Goal: Task Accomplishment & Management: Manage account settings

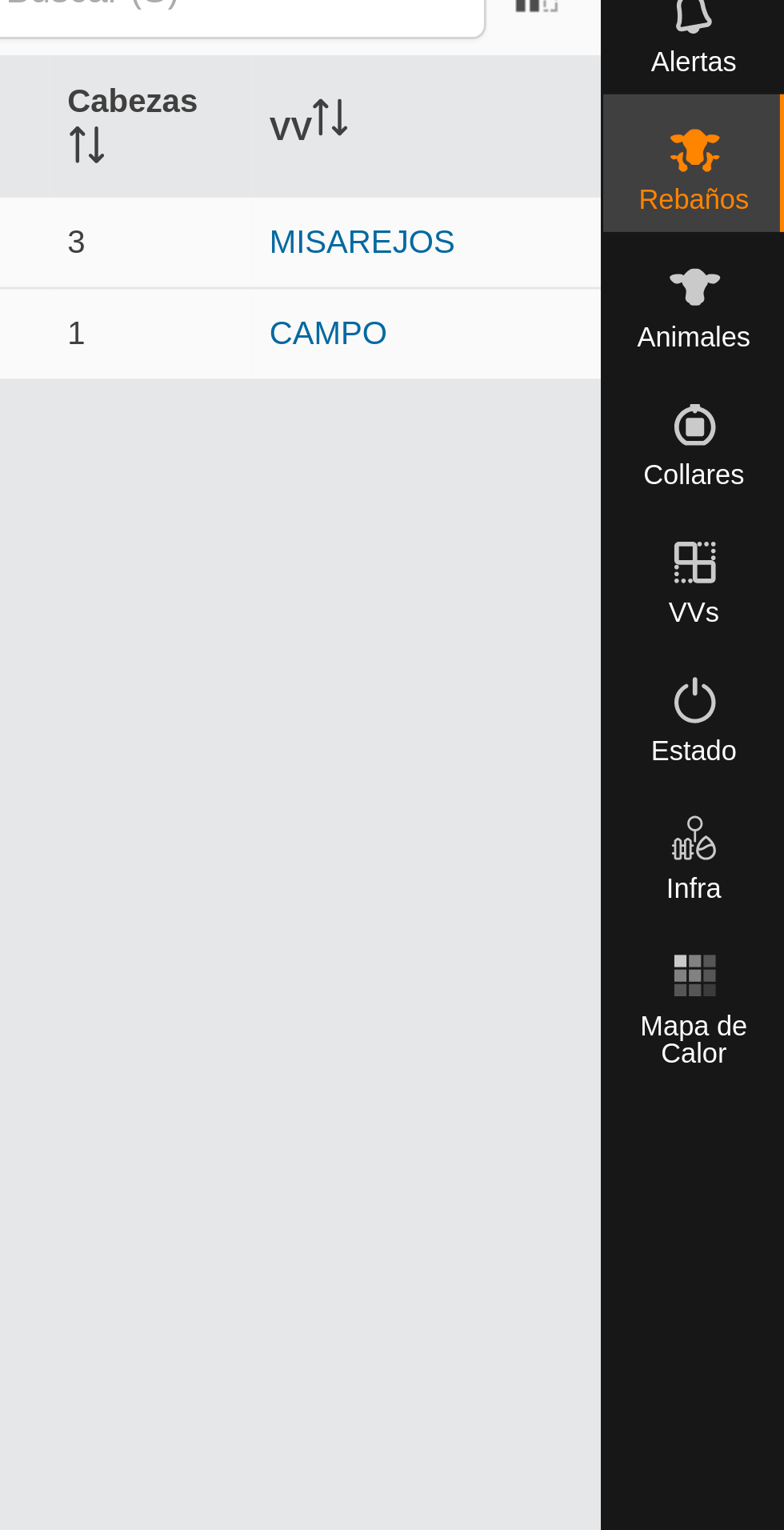
click at [765, 171] on es-animals-svg-icon at bounding box center [752, 163] width 29 height 26
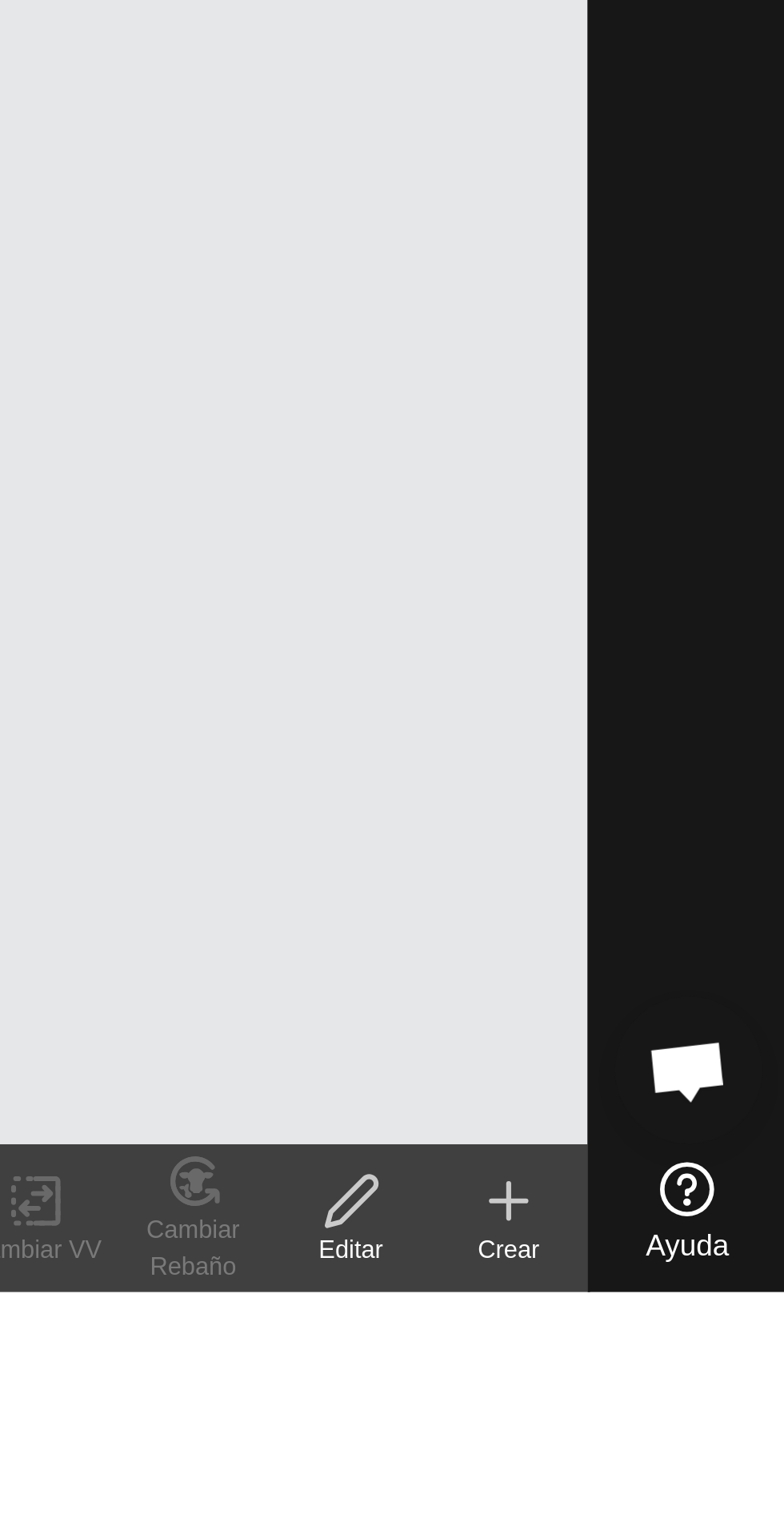
click at [694, 1507] on icon at bounding box center [693, 1500] width 19 height 19
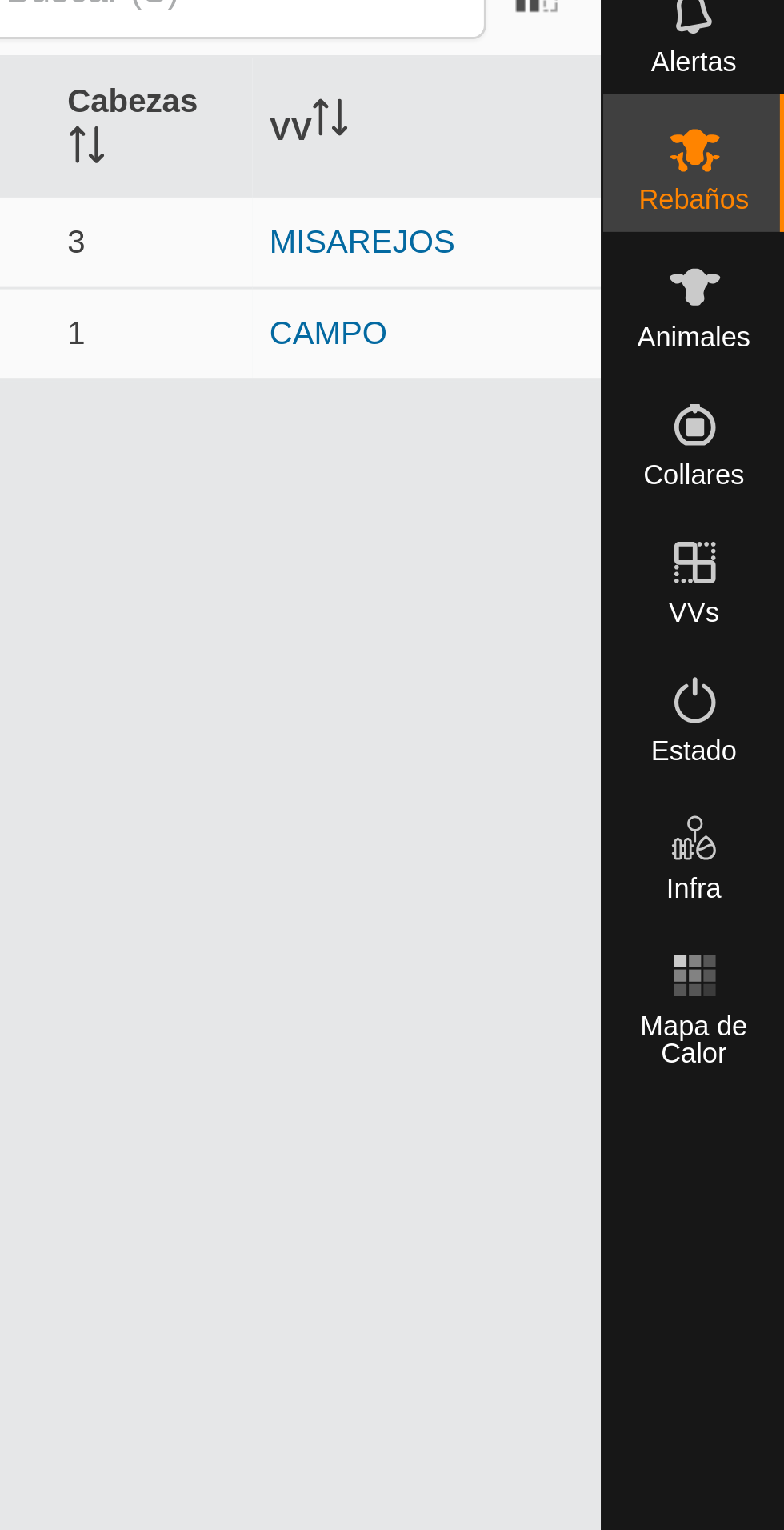
click at [763, 179] on font "Animales" at bounding box center [752, 180] width 39 height 11
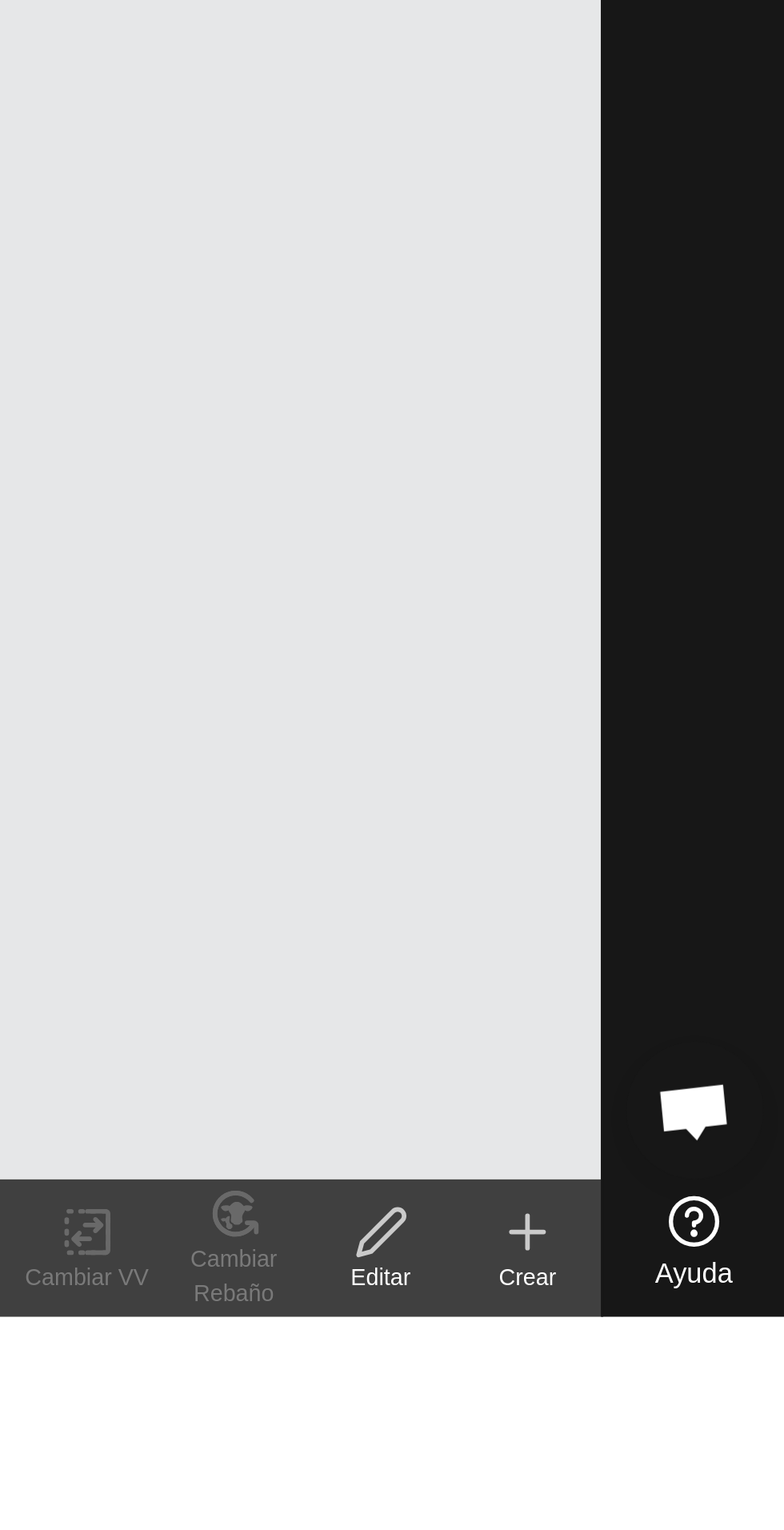
click at [692, 1510] on div "Crear" at bounding box center [693, 1516] width 51 height 12
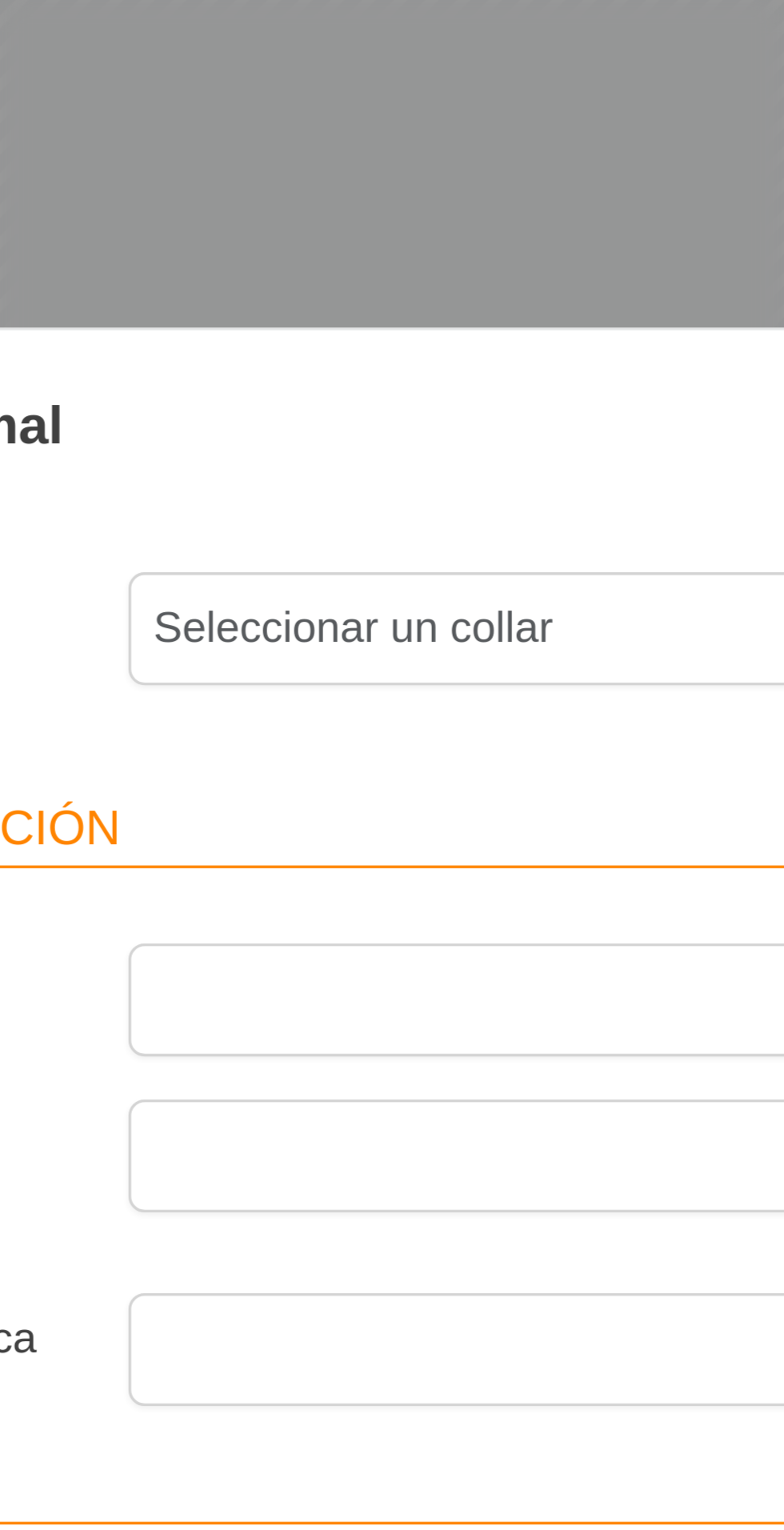
click at [289, 546] on span "Seleccionar un collar" at bounding box center [257, 544] width 191 height 32
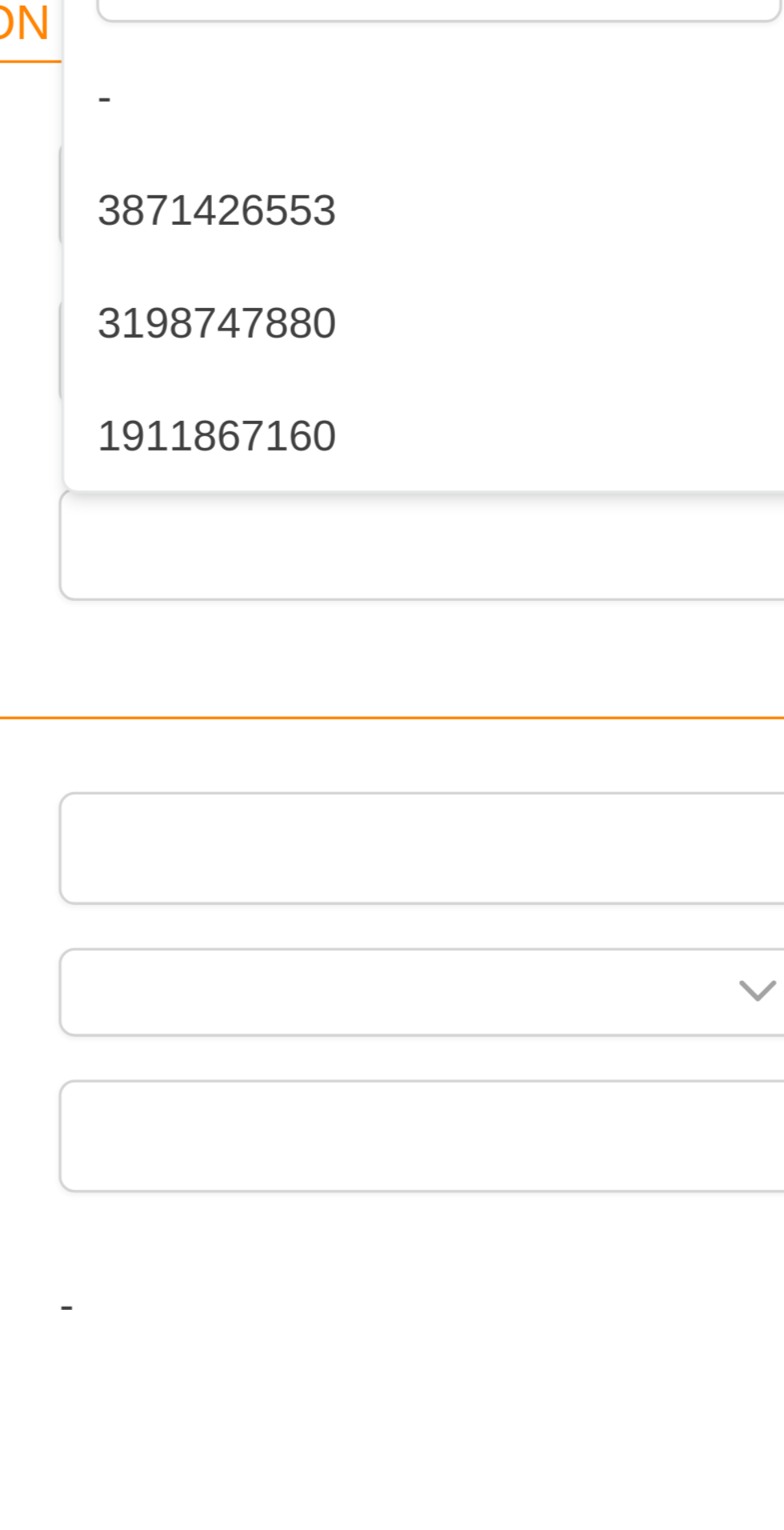
click at [233, 726] on font "1911867160" at bounding box center [207, 727] width 71 height 14
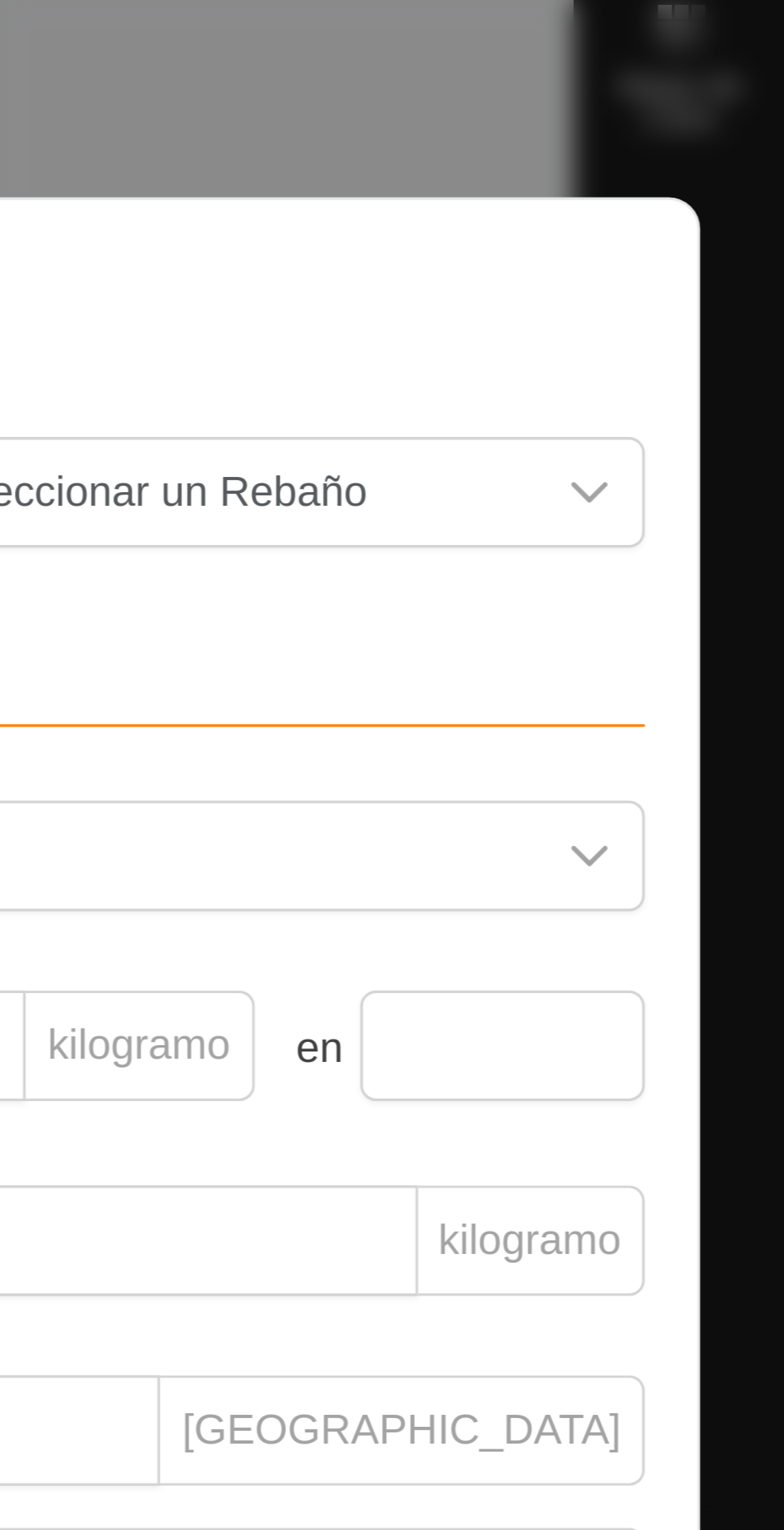
click at [735, 560] on div "disparador desplegable" at bounding box center [724, 544] width 32 height 32
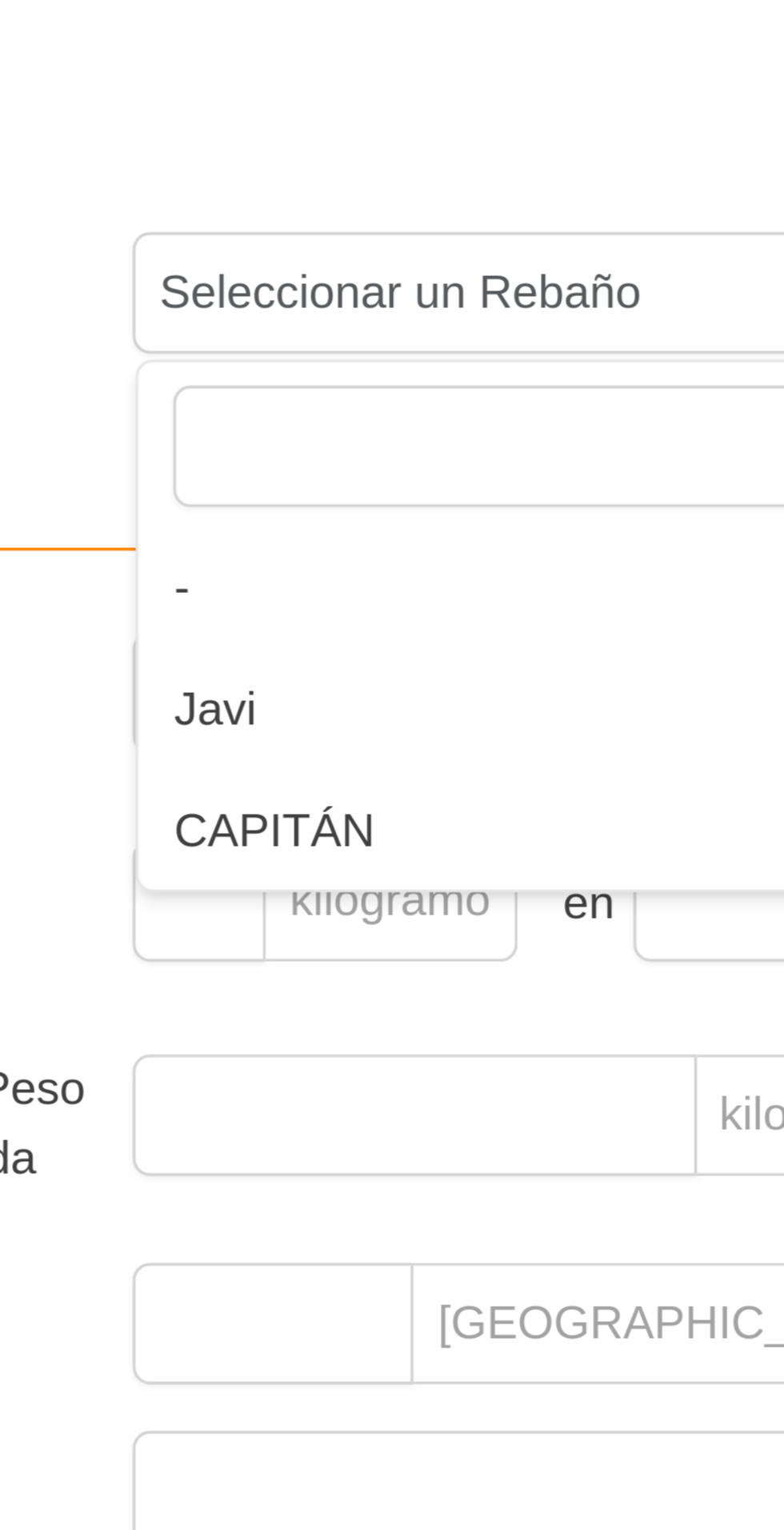
click at [589, 593] on input "text" at bounding box center [630, 587] width 204 height 34
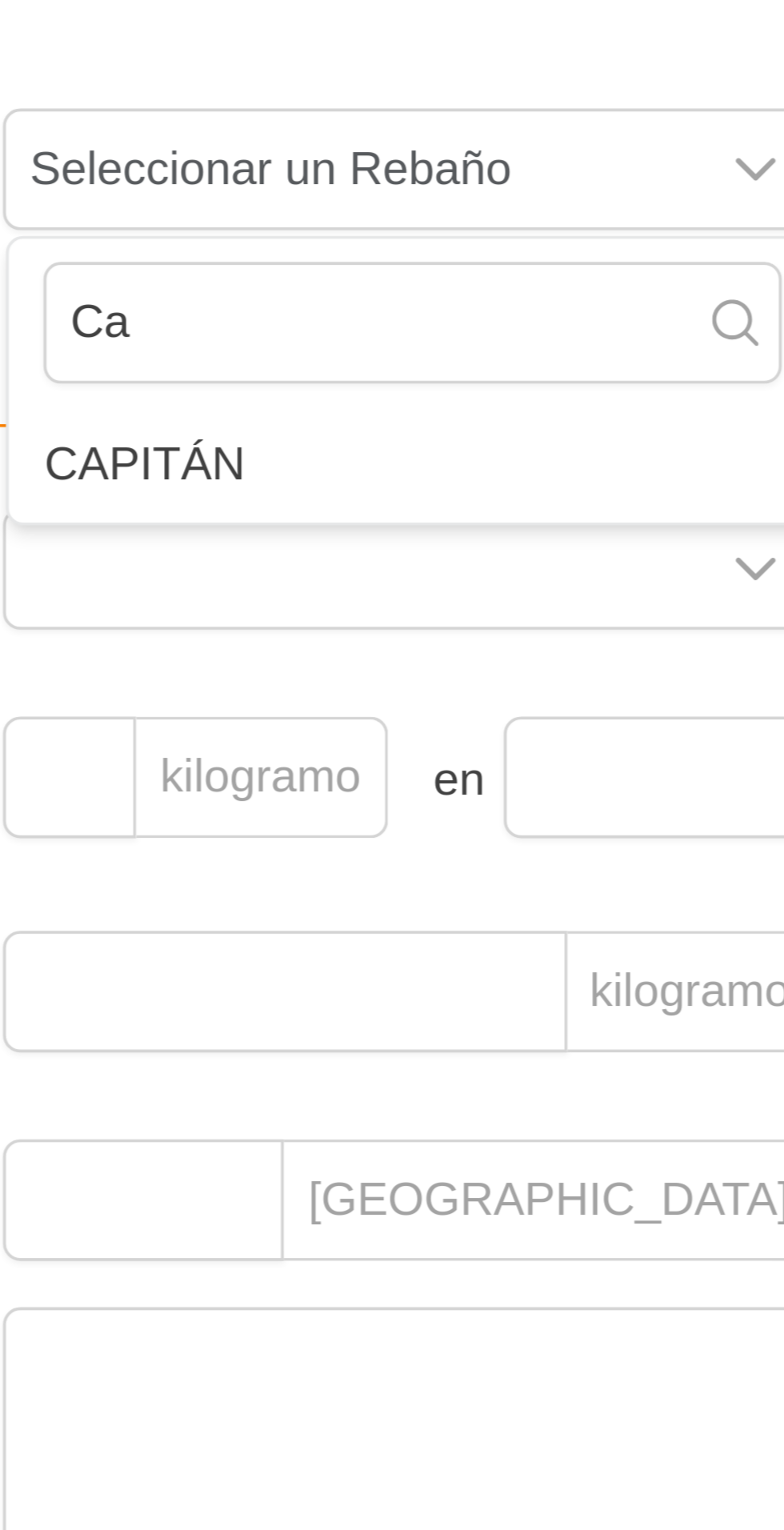
type input "C"
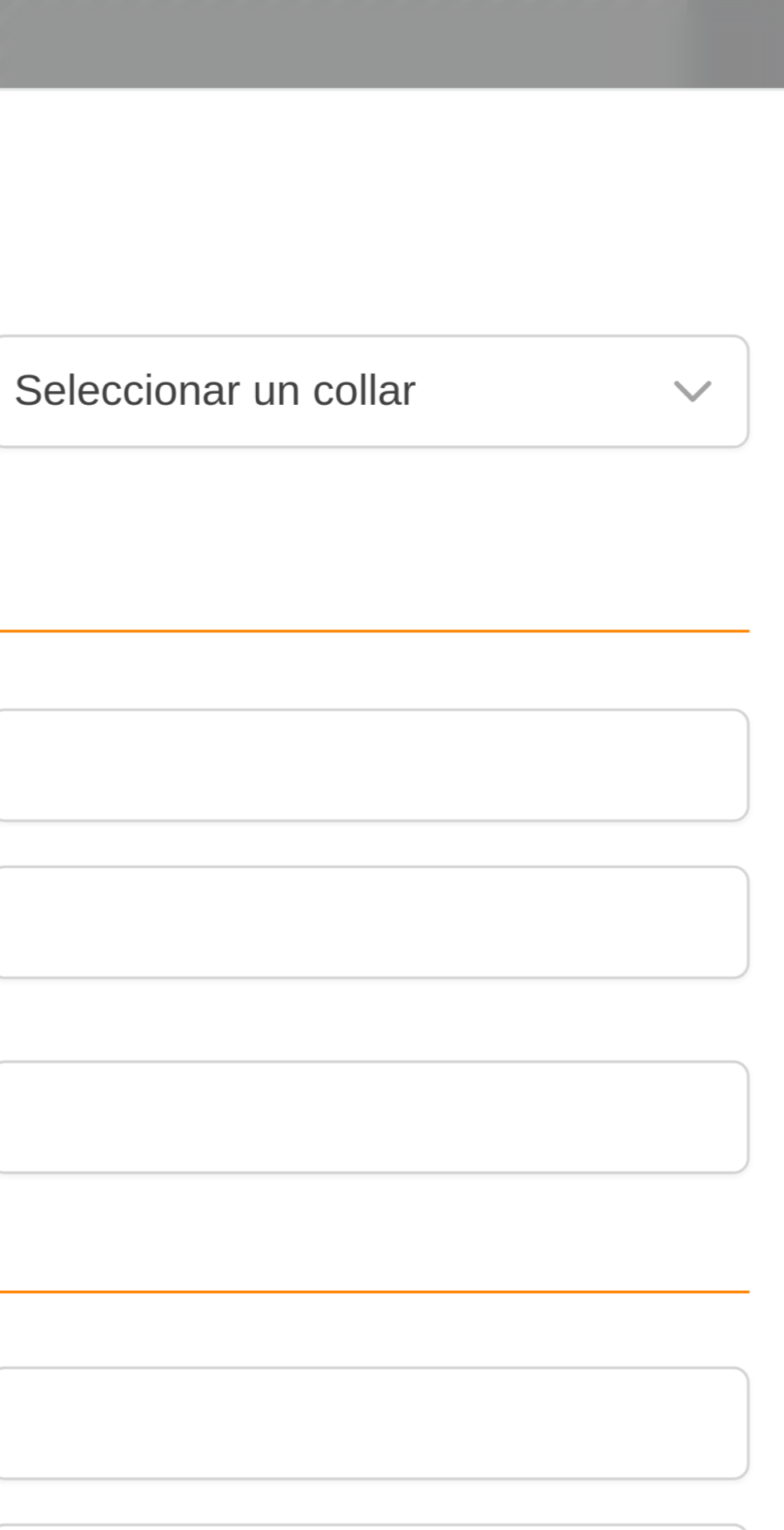
type input "Camarón"
click at [360, 547] on div "disparador desplegable" at bounding box center [369, 544] width 32 height 32
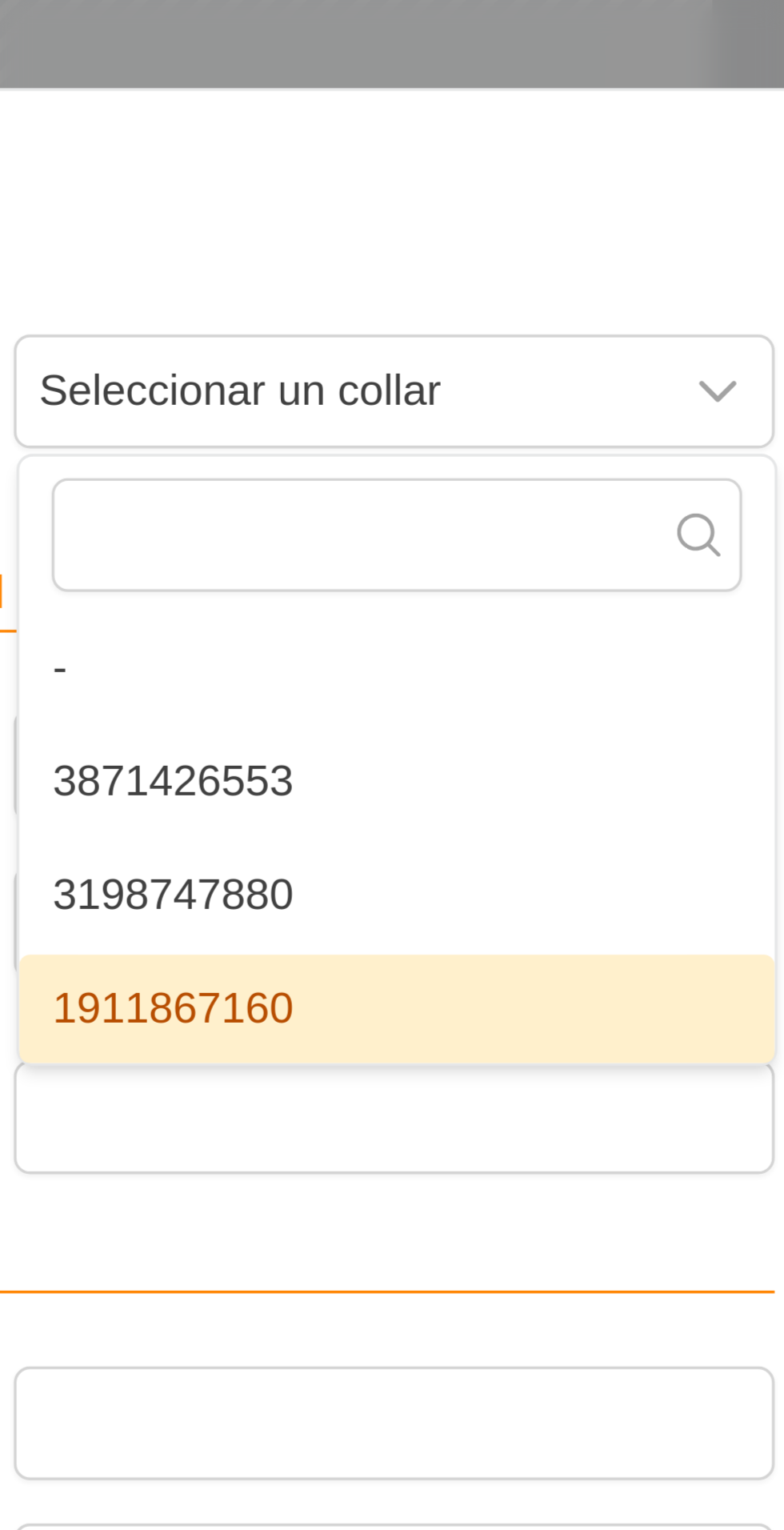
click at [366, 537] on div "disparador desplegable" at bounding box center [369, 544] width 32 height 32
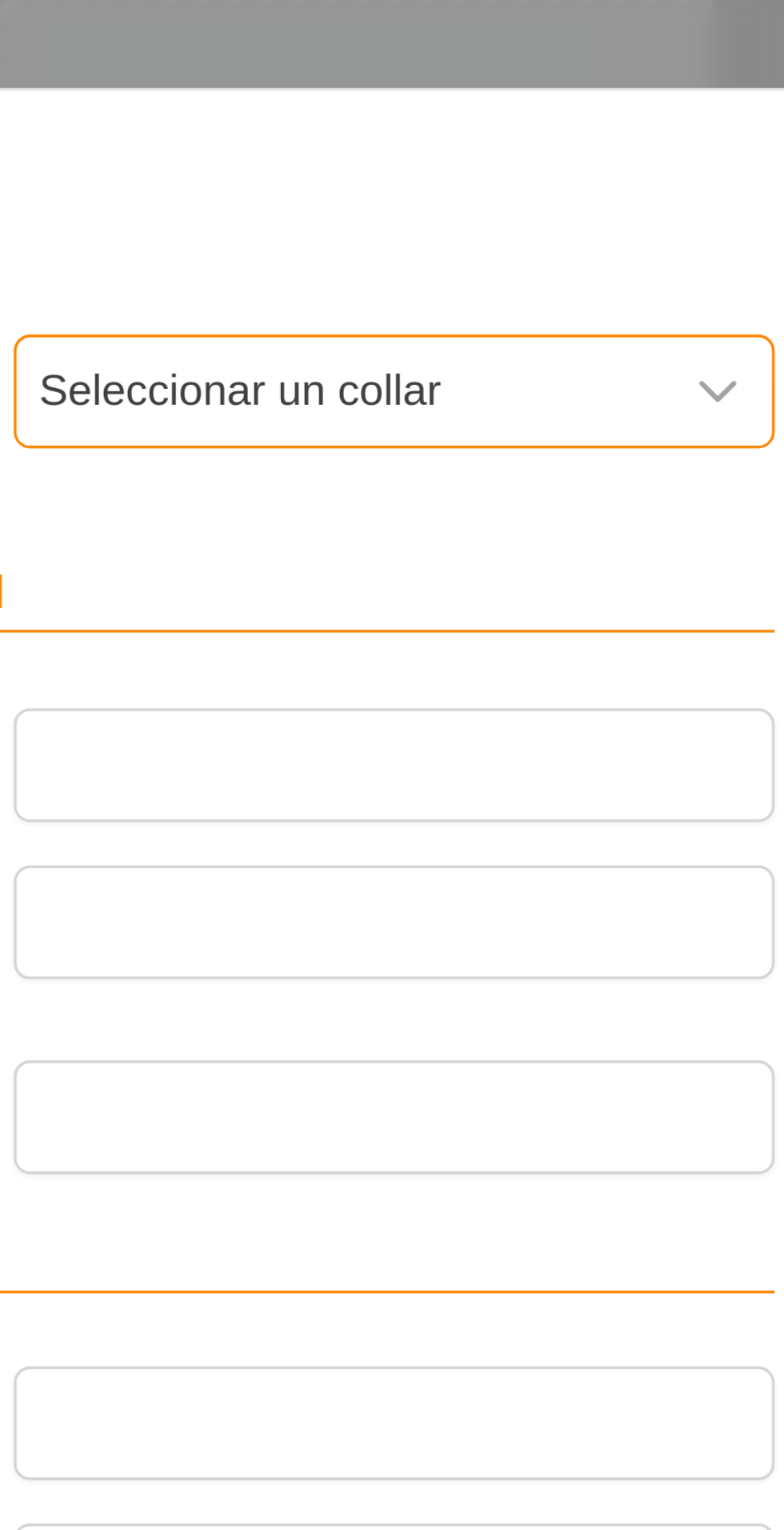
click at [372, 539] on icon "disparador desplegable" at bounding box center [369, 544] width 13 height 13
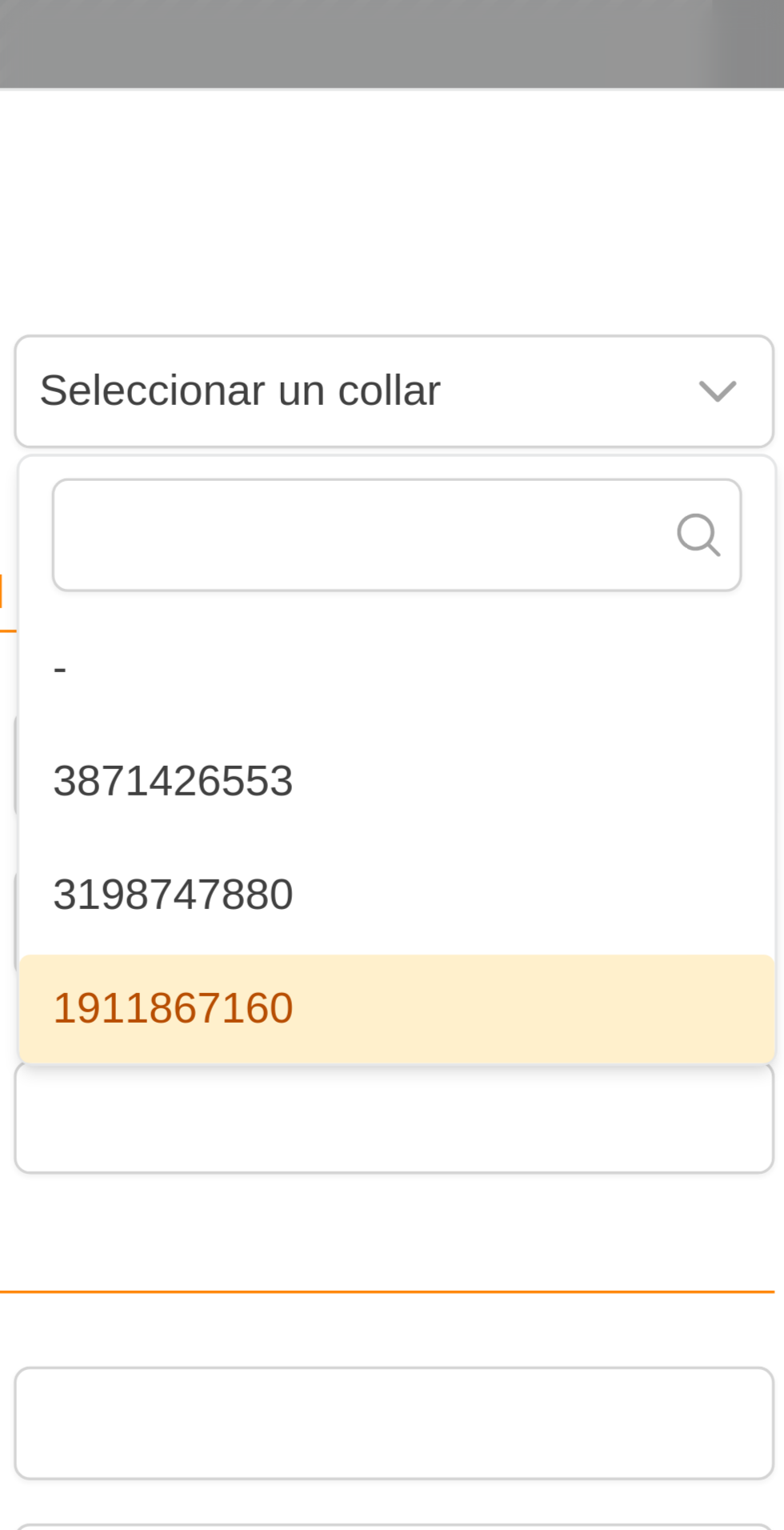
click at [338, 504] on div "Crear Animal" at bounding box center [392, 483] width 731 height 56
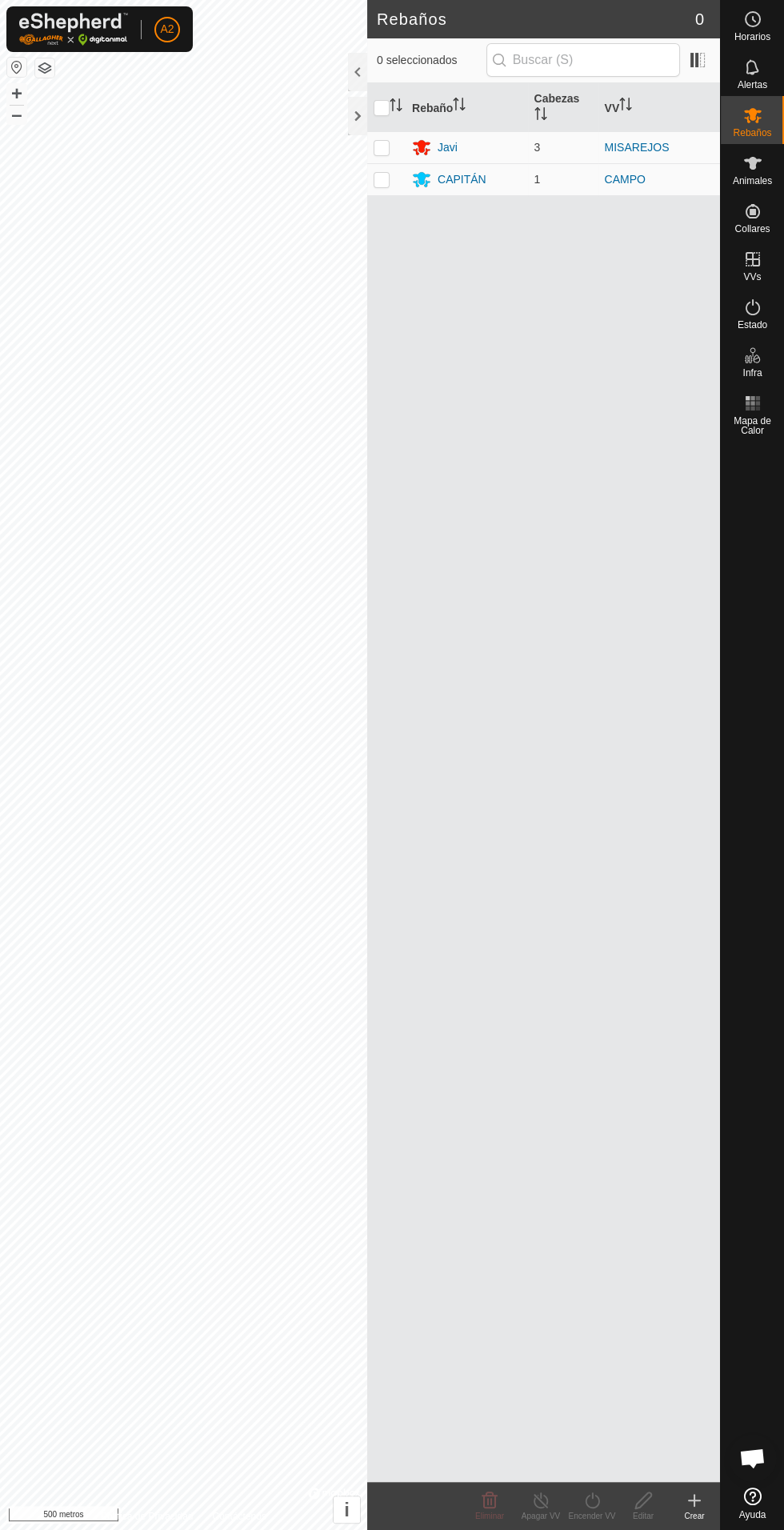
click at [475, 172] on font "CAPITÁN" at bounding box center [461, 178] width 49 height 13
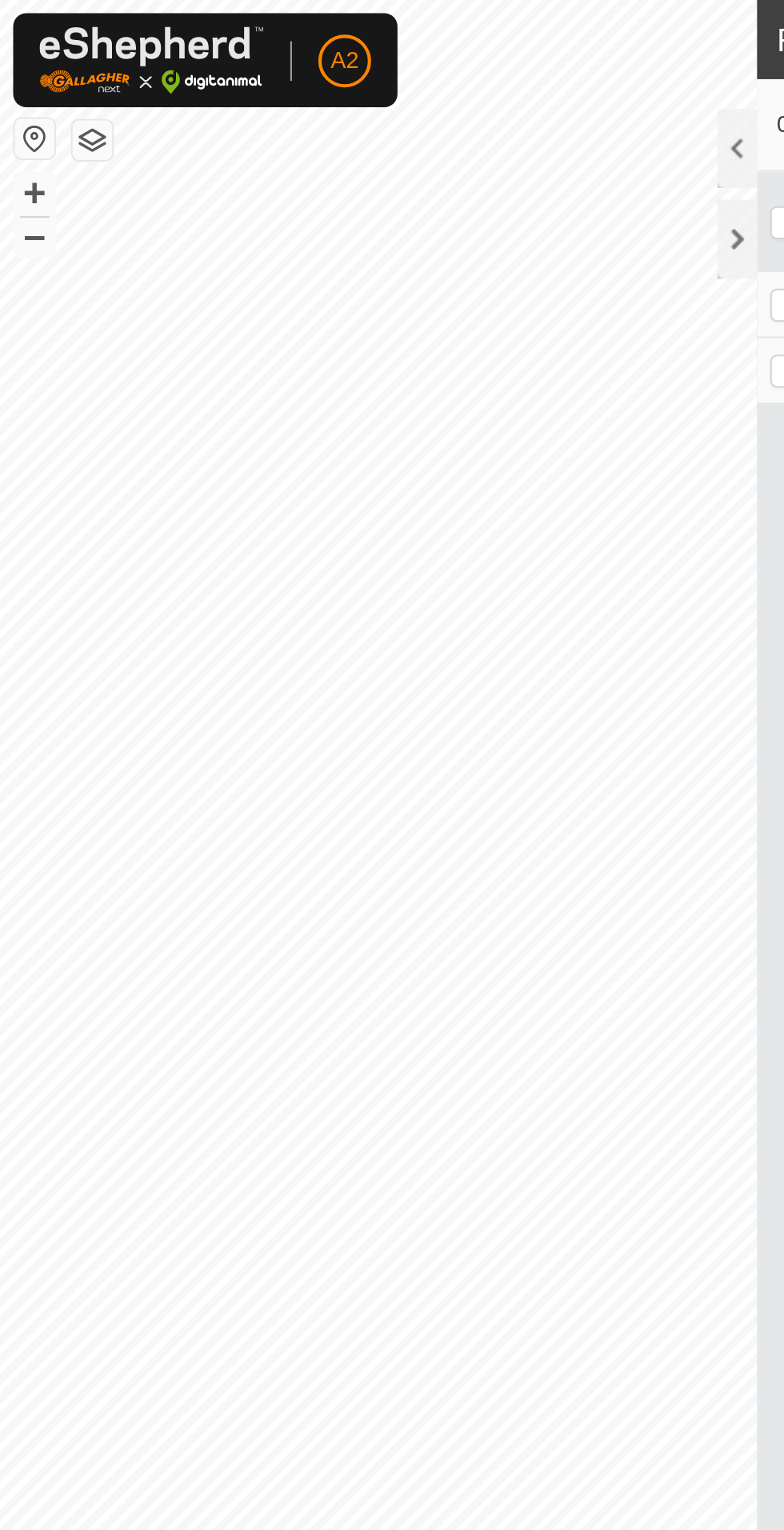
click at [357, 115] on div at bounding box center [357, 116] width 19 height 39
click at [362, 132] on div at bounding box center [357, 116] width 19 height 39
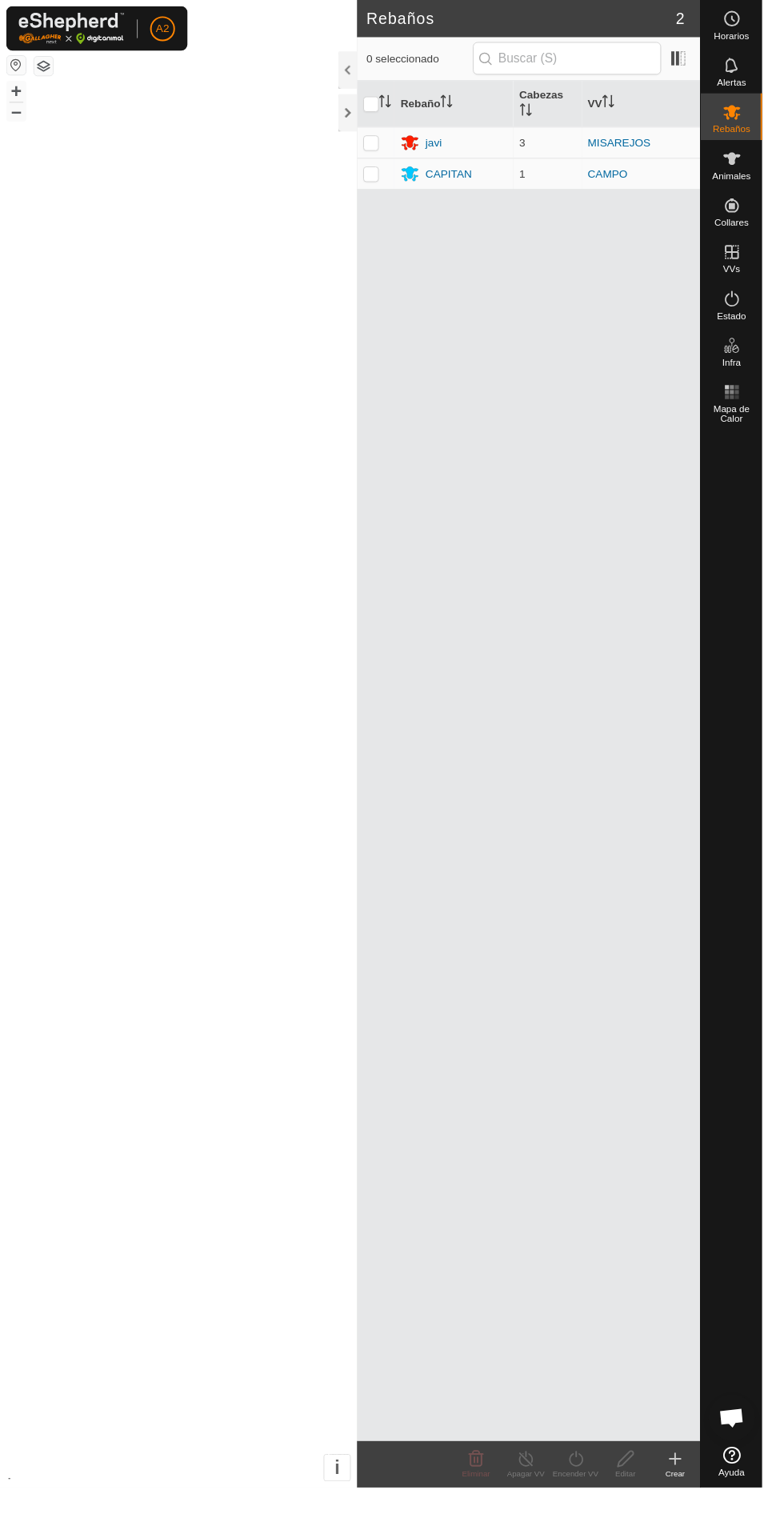
click at [224, 41] on div at bounding box center [183, 765] width 368 height 1530
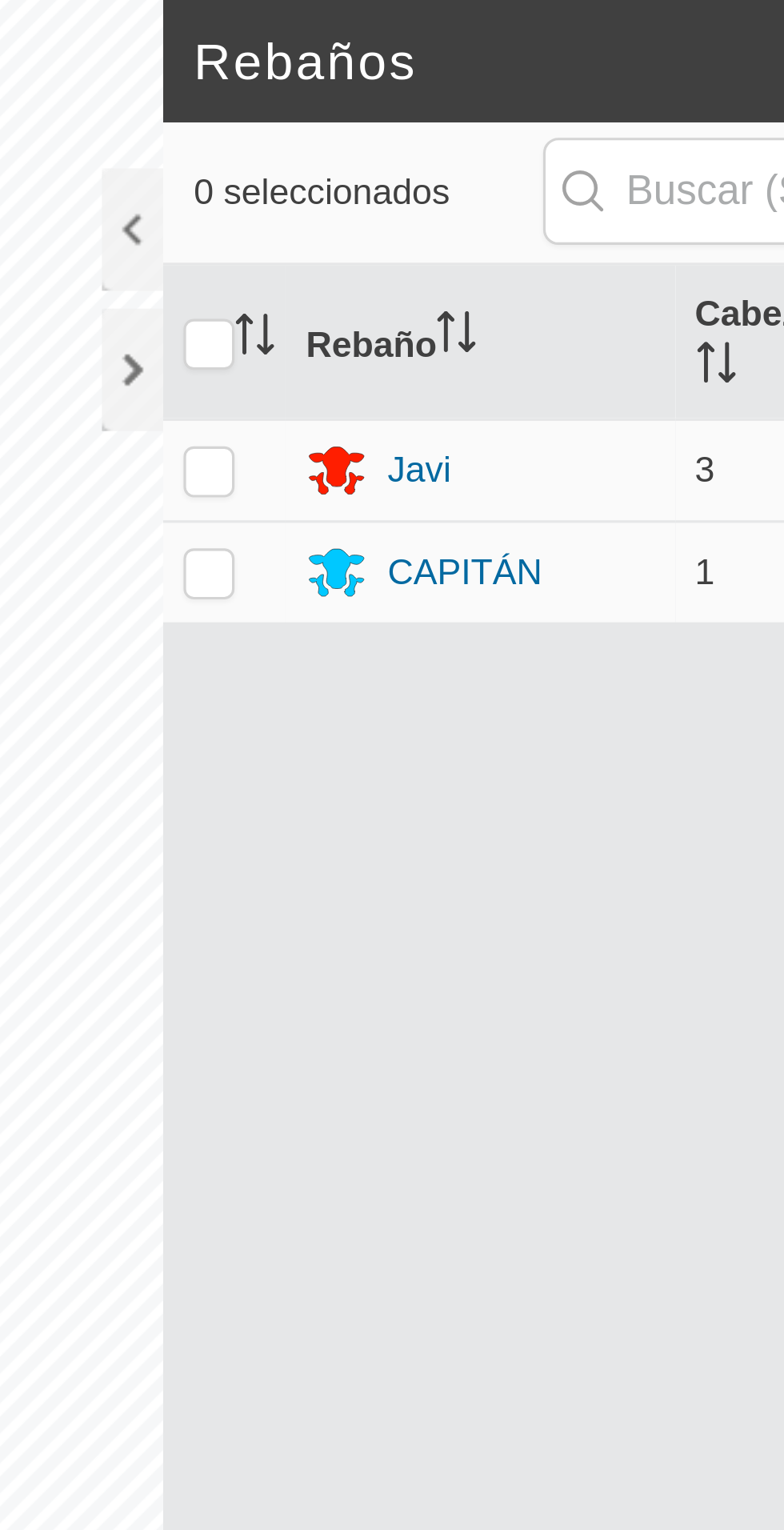
click at [452, 172] on font "CAPITÁN" at bounding box center [461, 178] width 49 height 13
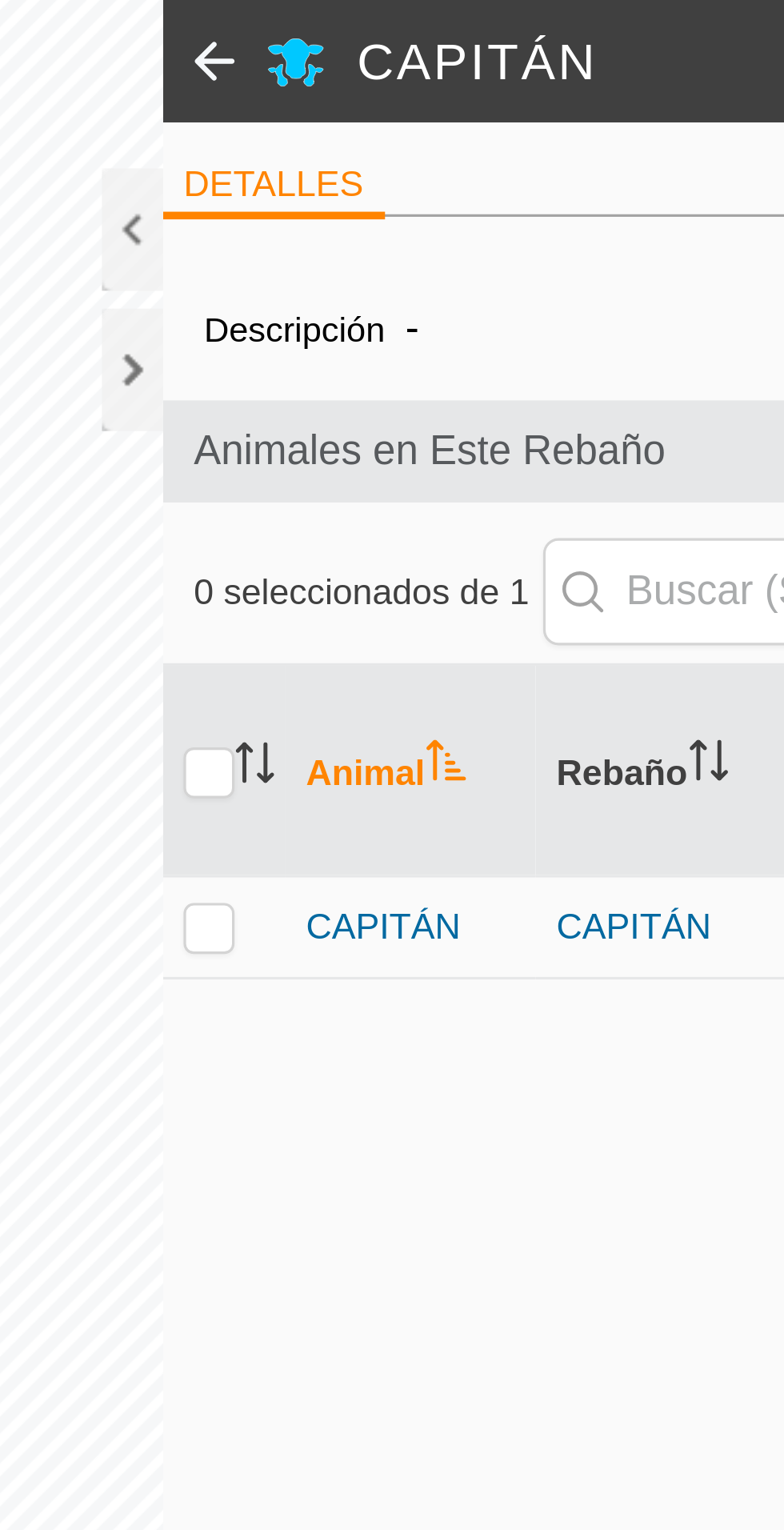
click at [440, 290] on font "CAPITÁN" at bounding box center [436, 290] width 49 height 13
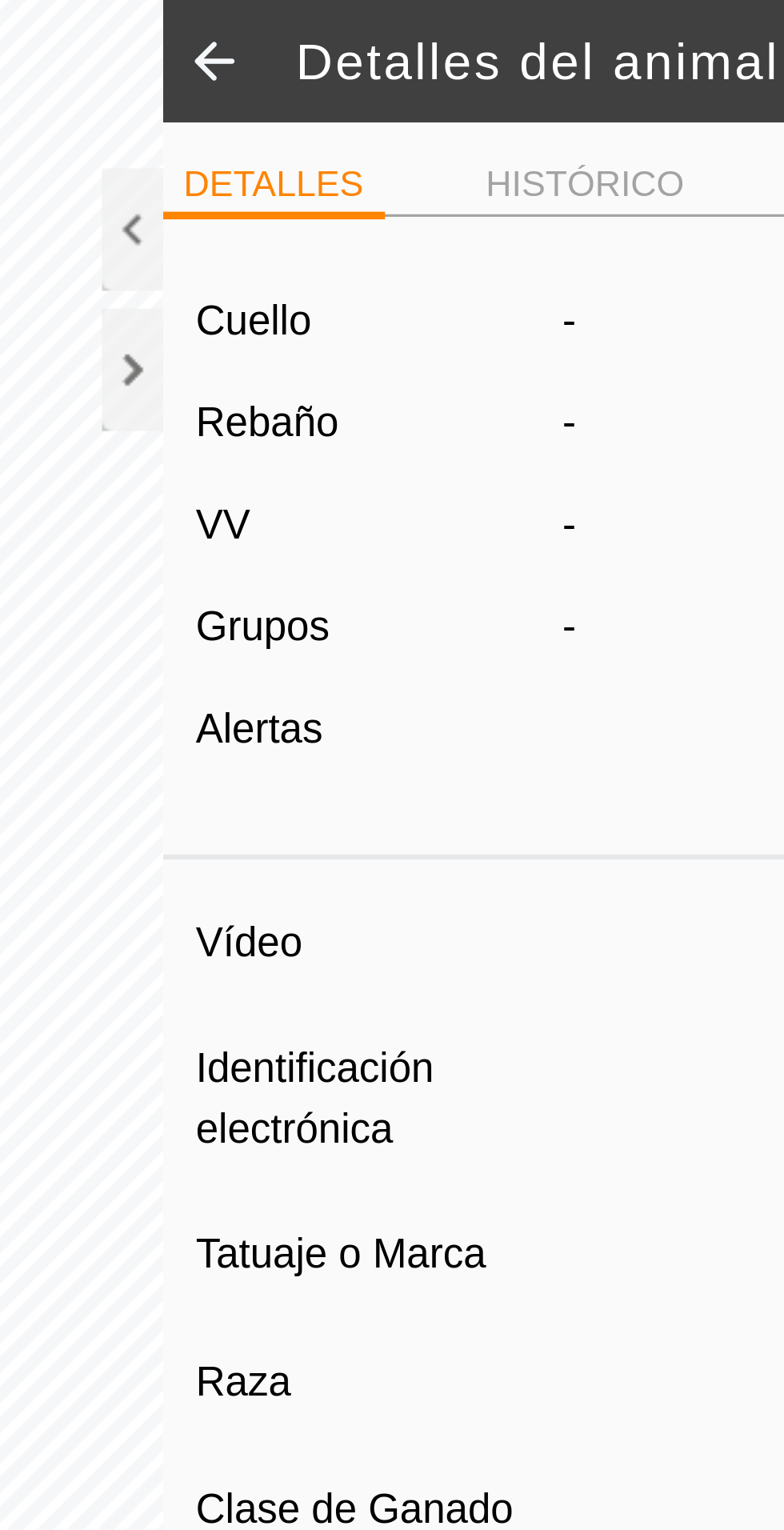
type input "CAPITAN"
type input "-"
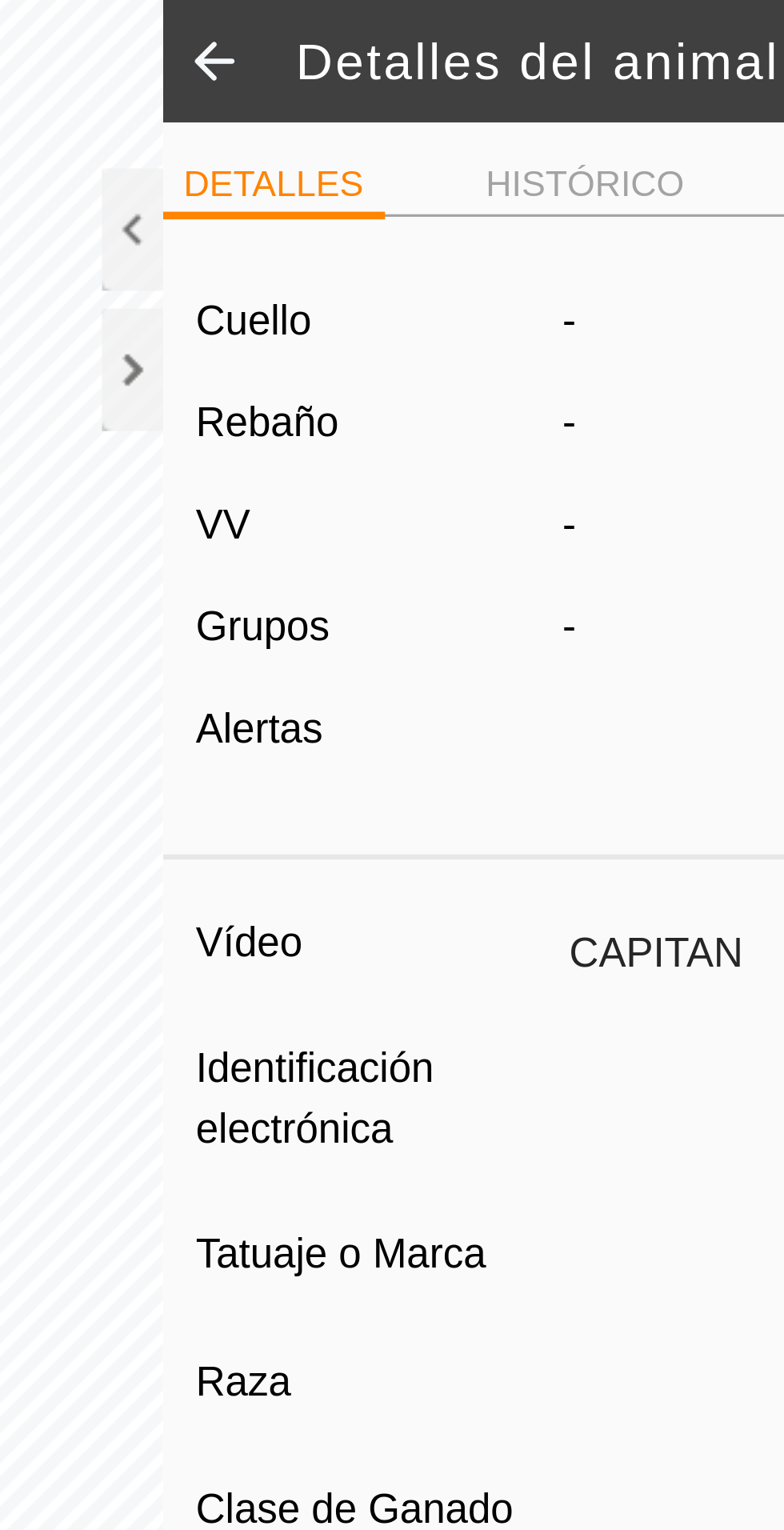
type input "0 kg"
type input "-"
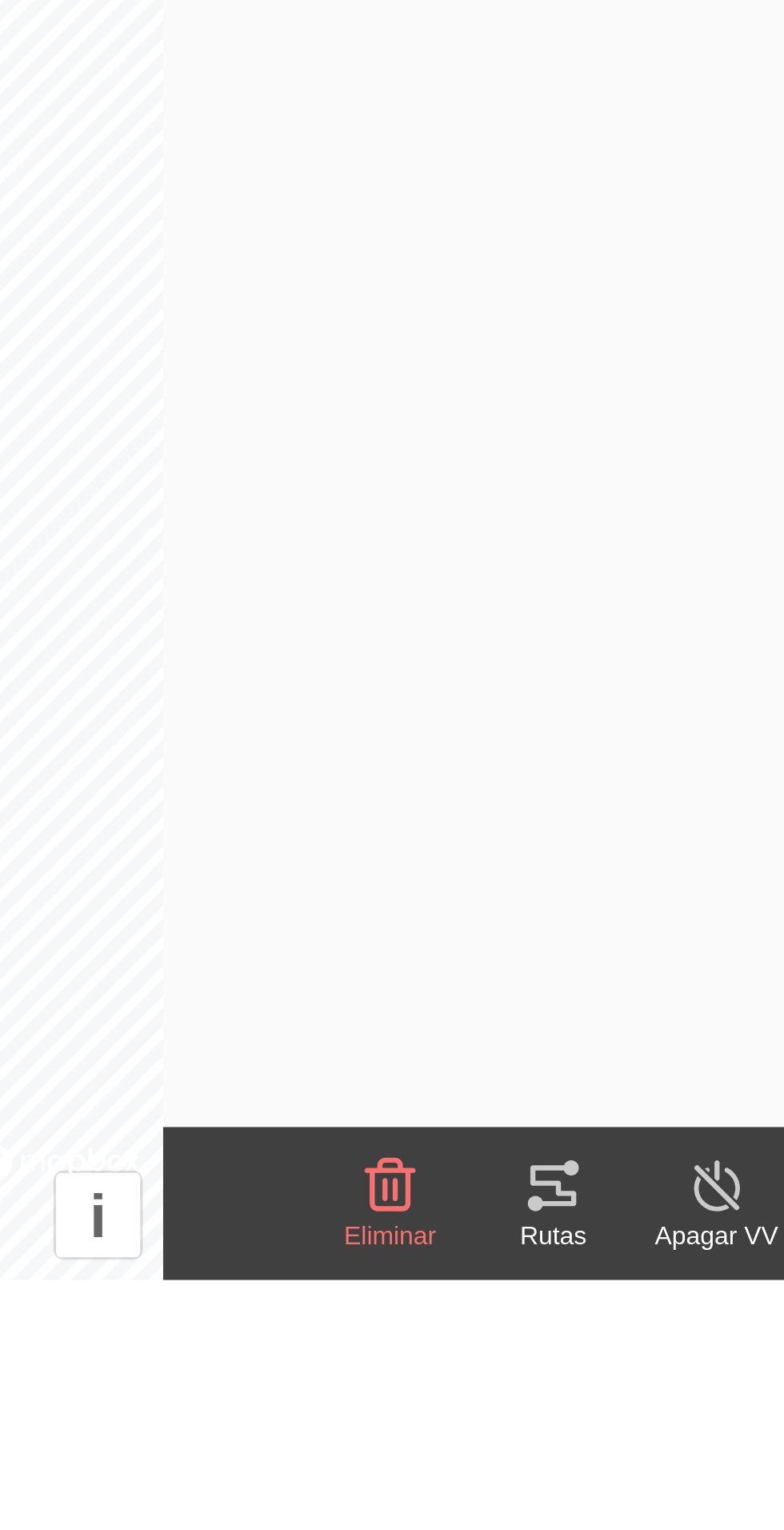
click at [480, 1506] on icon at bounding box center [489, 1500] width 19 height 19
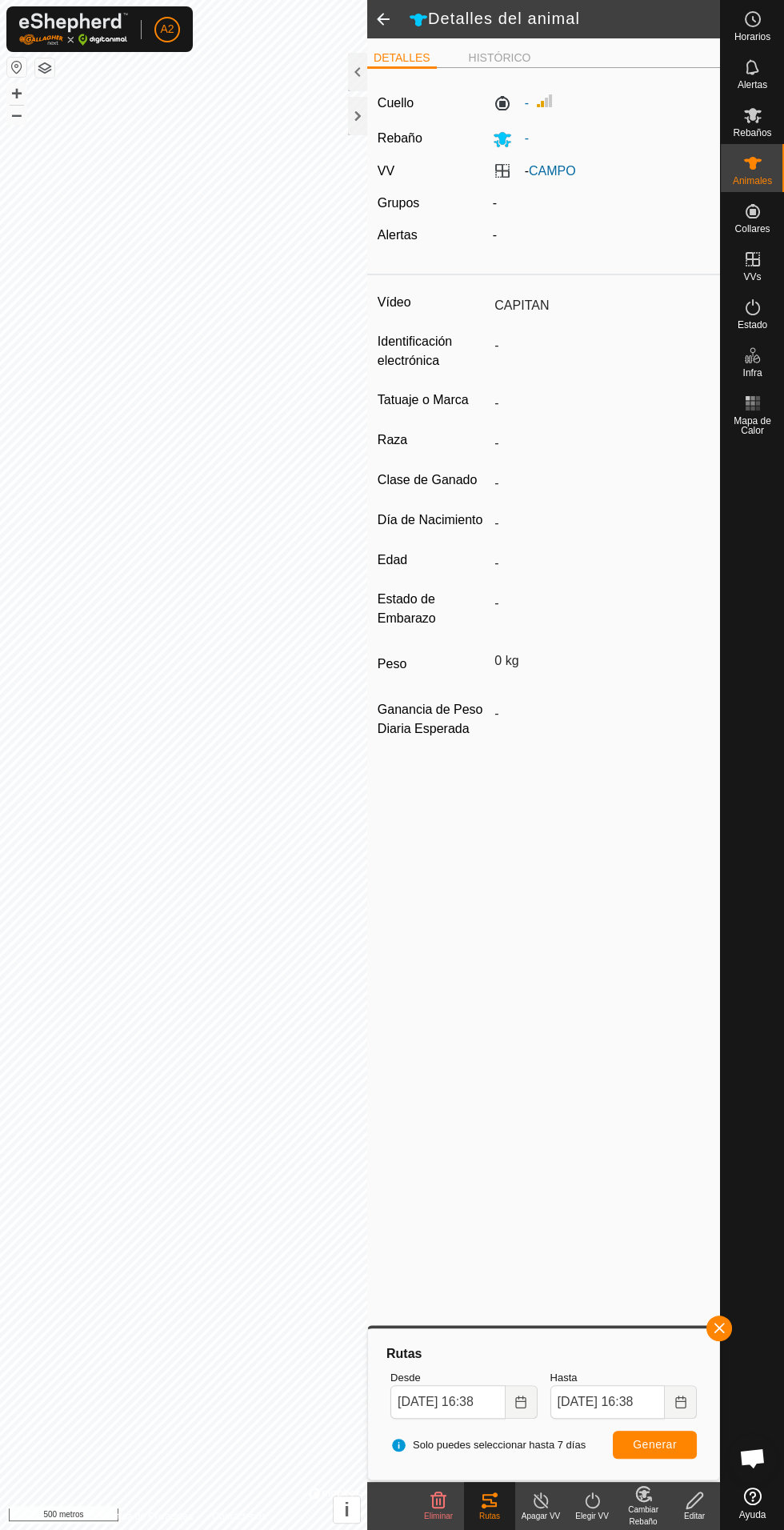
click at [357, 131] on div at bounding box center [357, 116] width 19 height 39
